Goal: Task Accomplishment & Management: Manage account settings

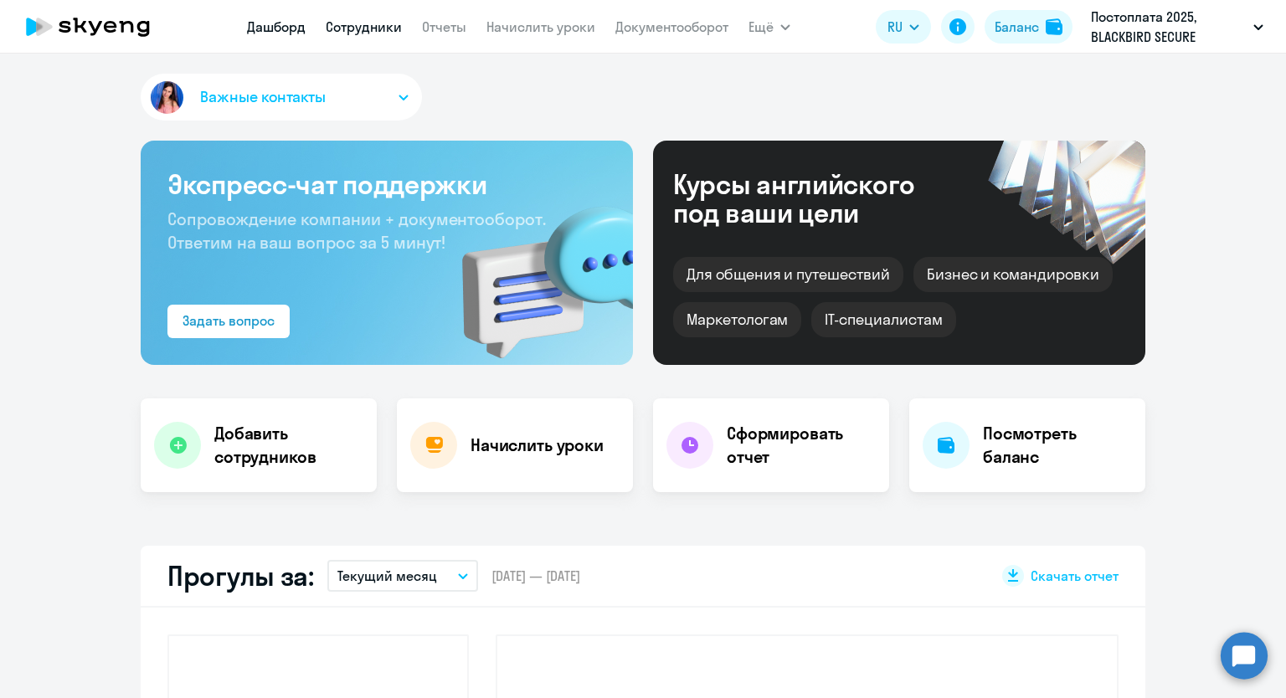
click at [358, 28] on link "Сотрудники" at bounding box center [364, 26] width 76 height 17
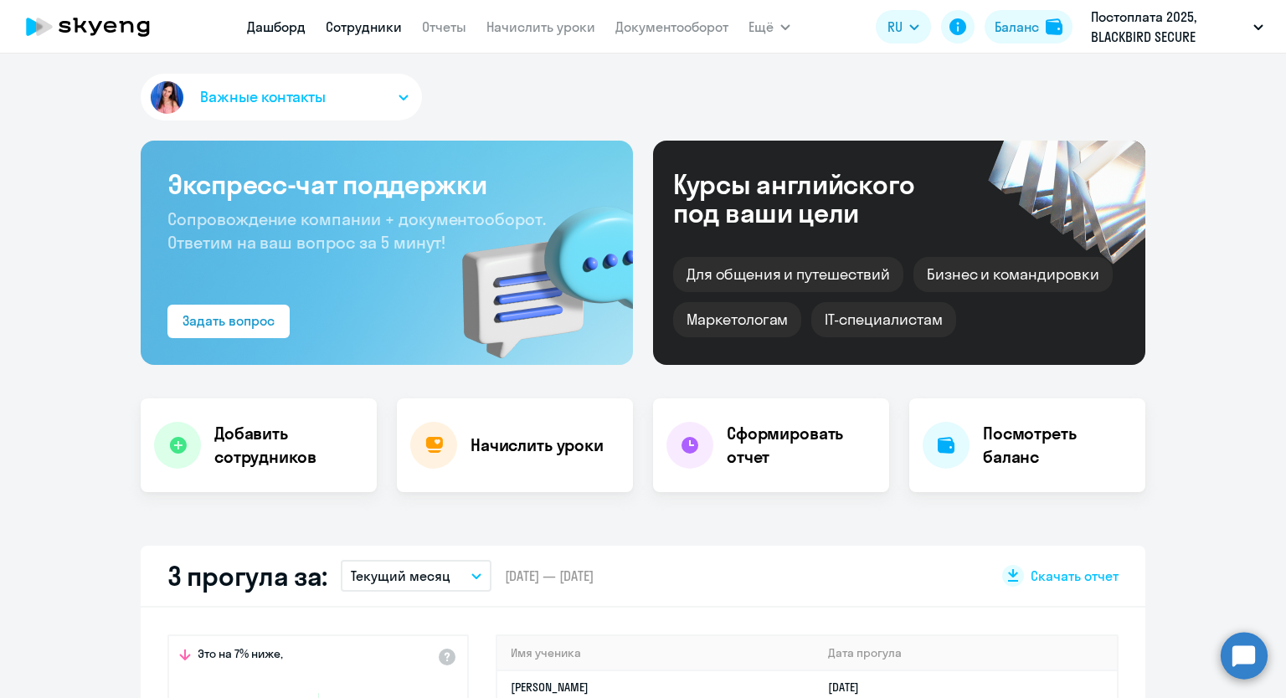
select select "30"
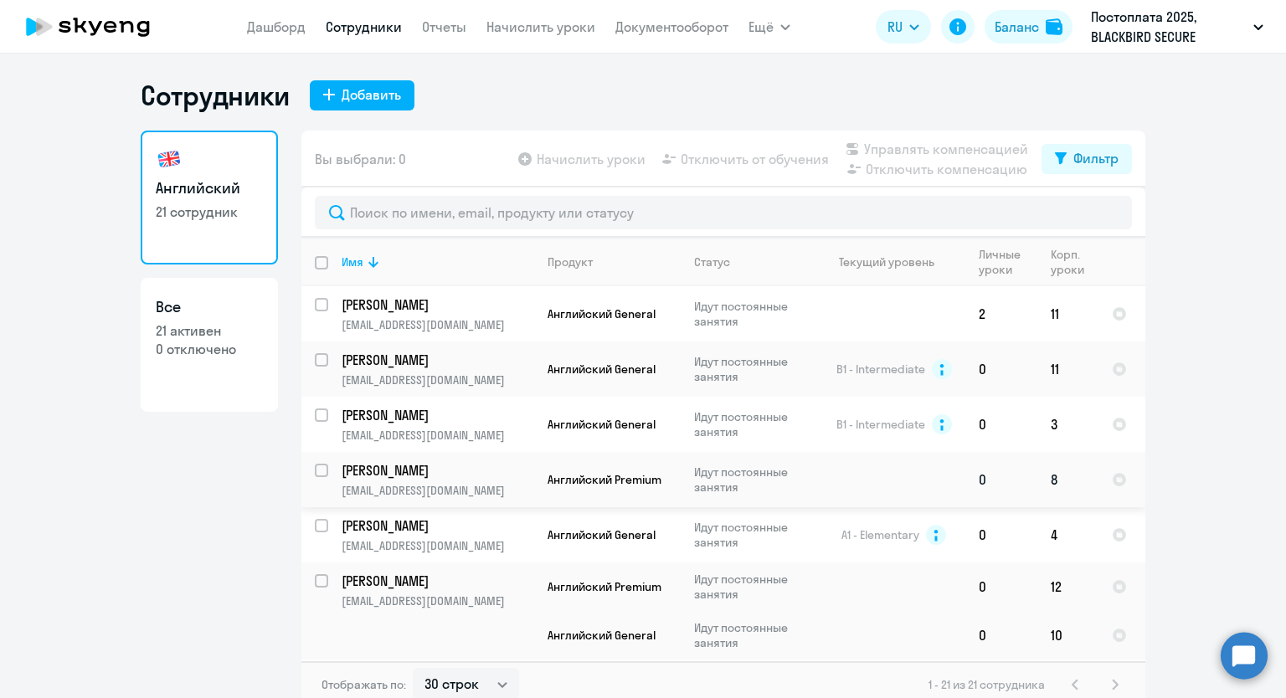
click at [316, 476] on input "select row 37427022" at bounding box center [331, 480] width 33 height 33
checkbox input "true"
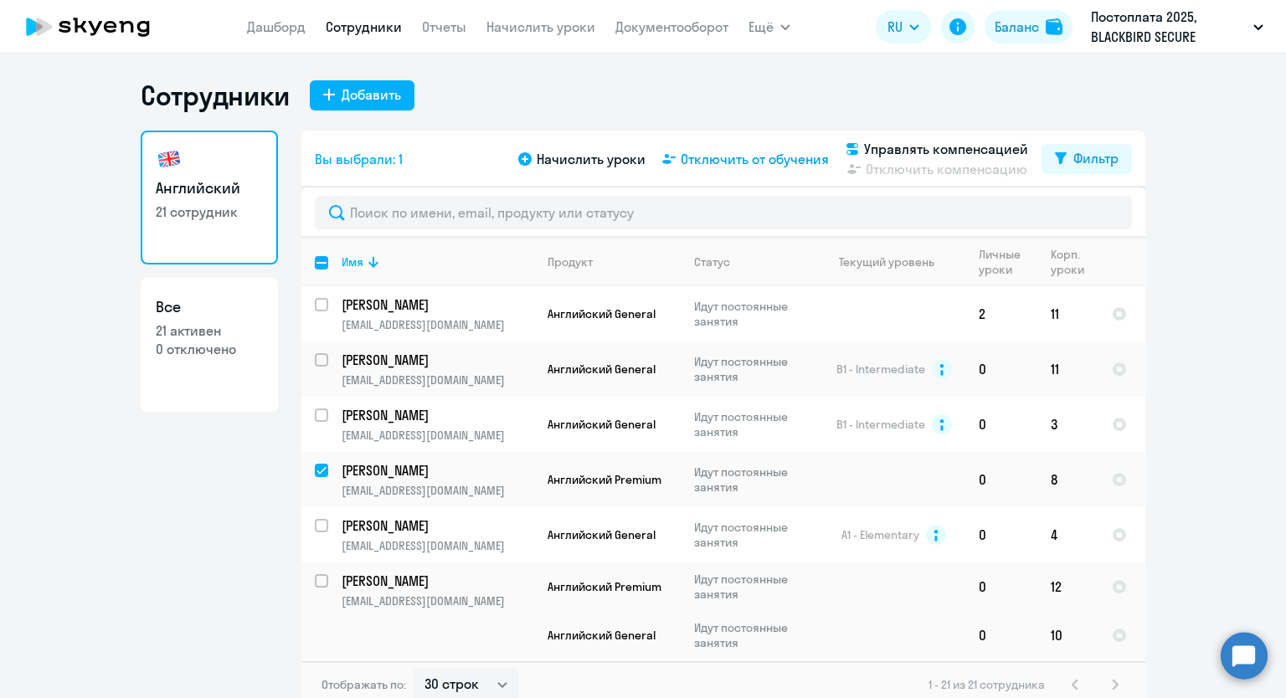
click at [717, 155] on span "Отключить от обучения" at bounding box center [755, 159] width 148 height 20
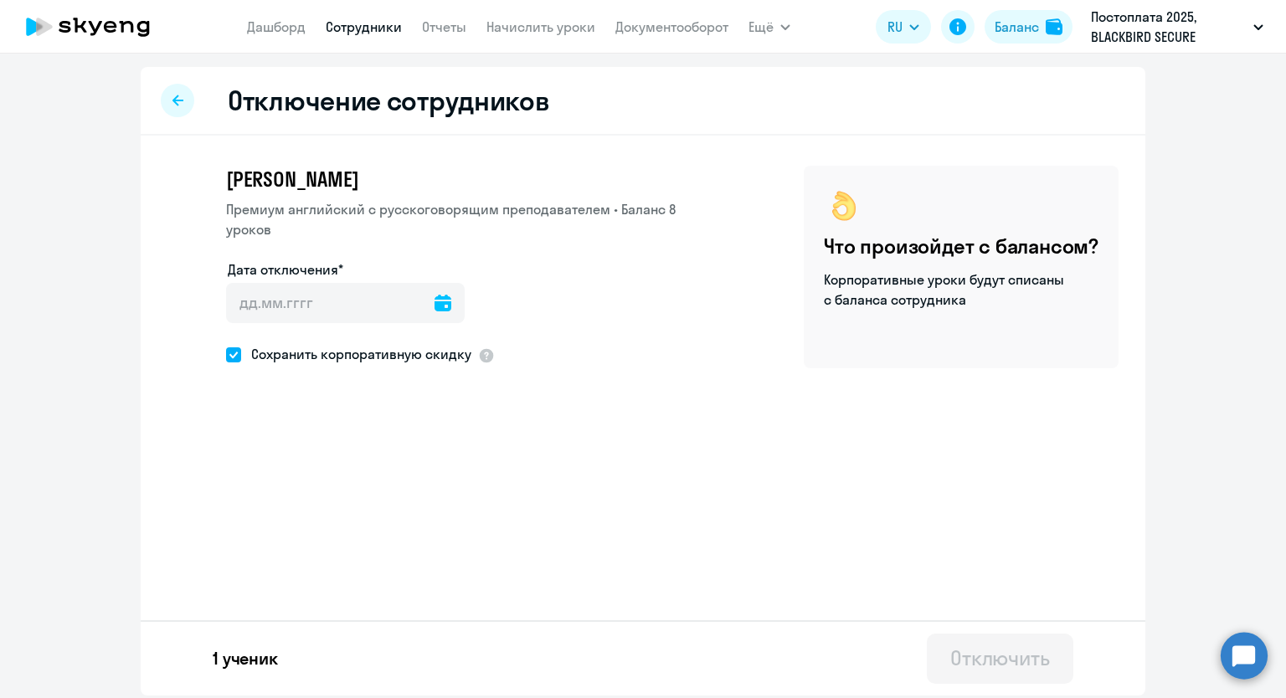
click at [434, 295] on icon at bounding box center [442, 303] width 17 height 17
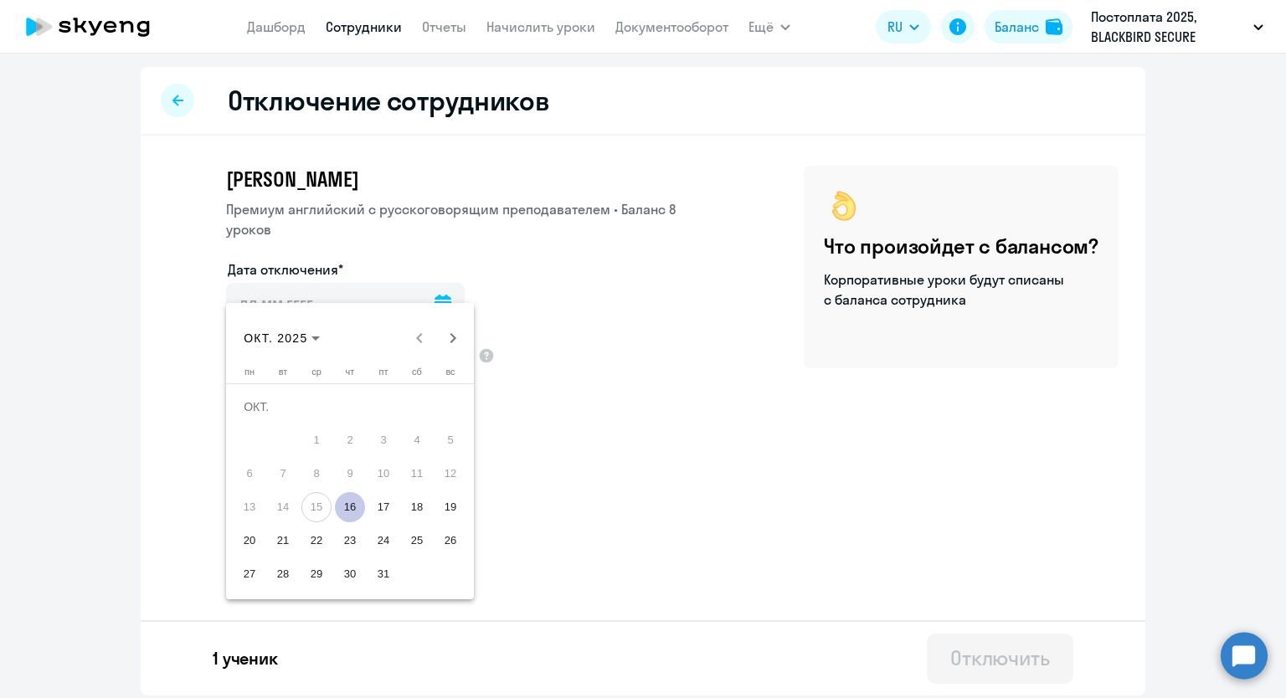
click at [348, 504] on span "16" at bounding box center [350, 507] width 30 height 30
type input "[DATE]"
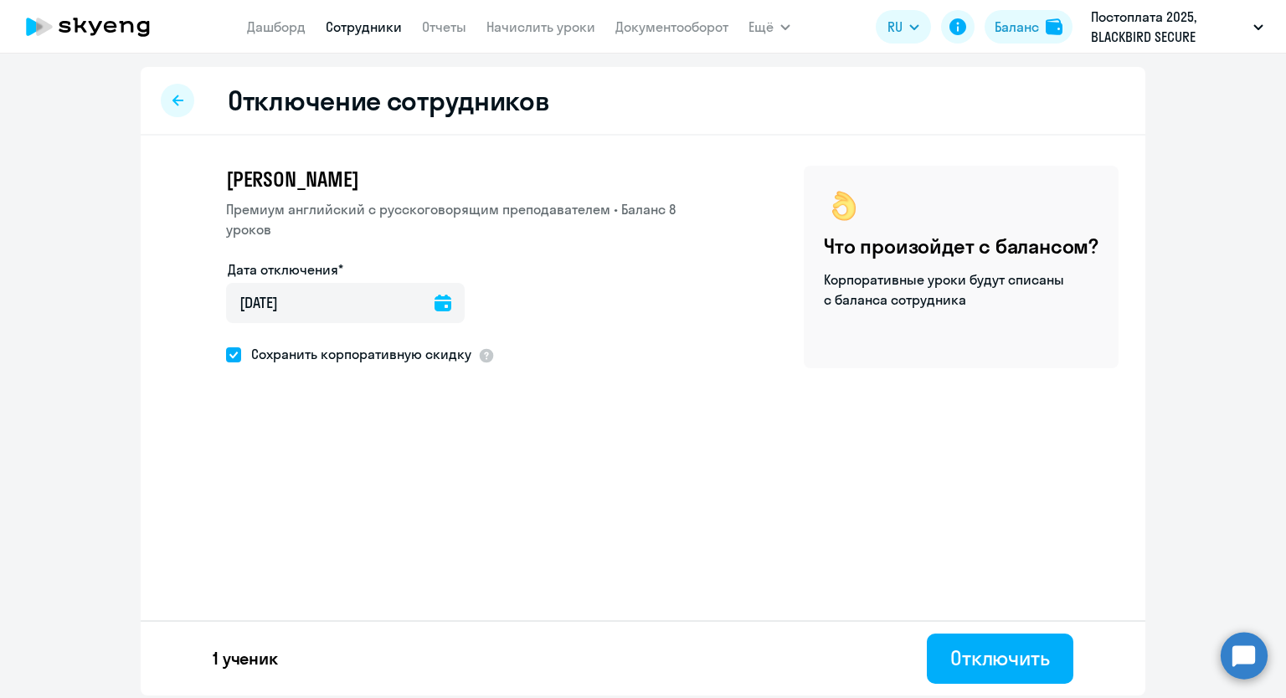
click at [234, 347] on span at bounding box center [233, 354] width 15 height 15
click at [226, 354] on input "Сохранить корпоративную скидку" at bounding box center [225, 354] width 1 height 1
checkbox input "false"
click at [968, 664] on div "Отключить" at bounding box center [1000, 658] width 100 height 27
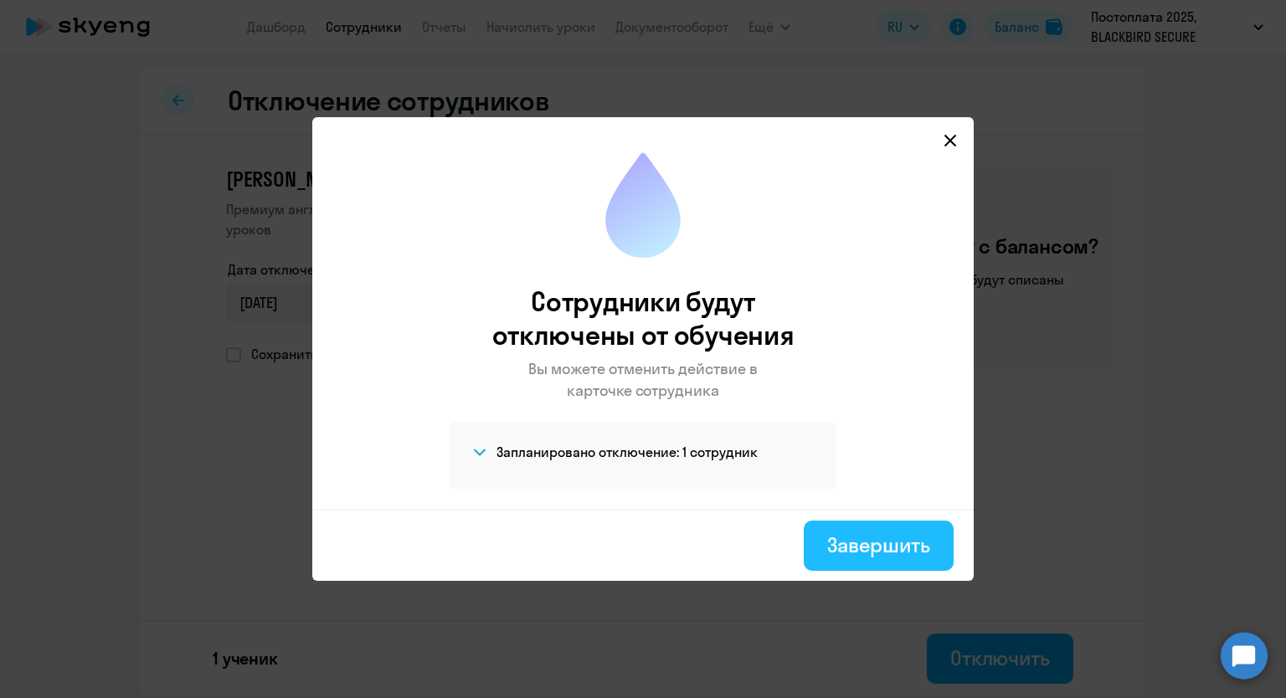
click at [874, 543] on div "Завершить" at bounding box center [878, 545] width 103 height 27
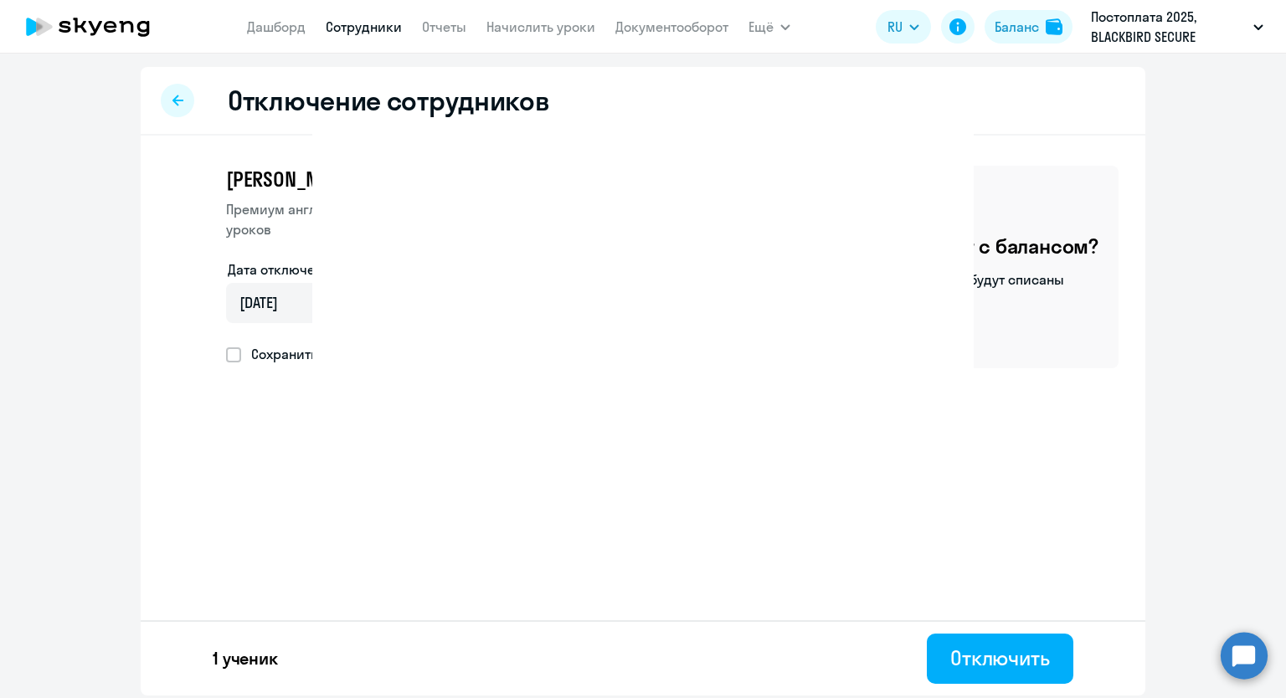
select select "30"
